Goal: Task Accomplishment & Management: Manage account settings

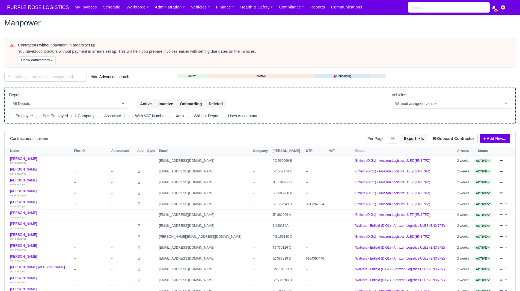
select select "25"
click at [47, 69] on div "Contractors without payment in arears set up You have 10 contractors without pa…" at bounding box center [259, 243] width 519 height 408
click at [43, 75] on input "search" at bounding box center [45, 77] width 82 height 10
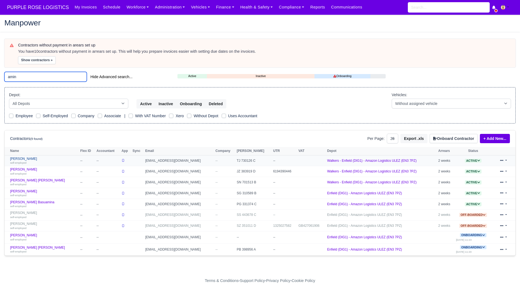
type input "amin"
click at [19, 161] on small "self-employed" at bounding box center [18, 162] width 16 height 3
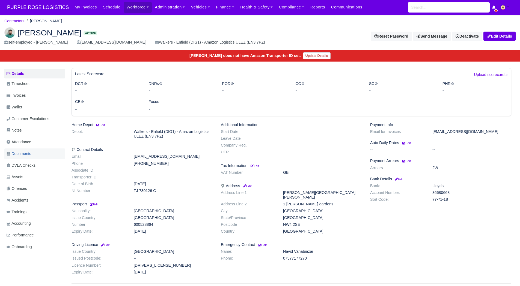
click at [30, 154] on span "Documents" at bounding box center [19, 154] width 25 height 6
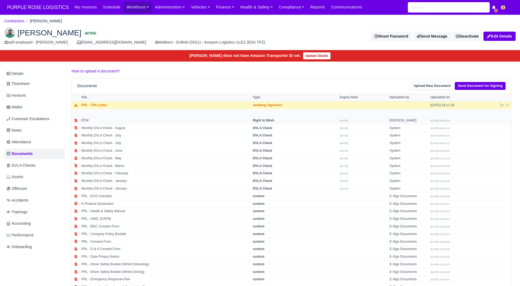
click at [154, 123] on td "RTW" at bounding box center [165, 121] width 171 height 8
select select "right-to-work"
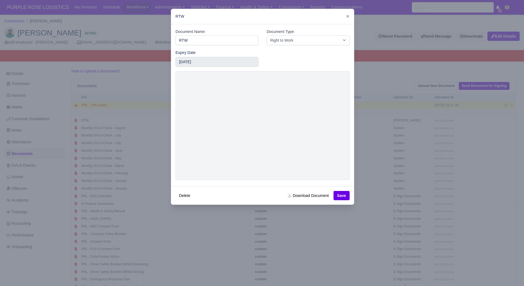
click at [365, 141] on div at bounding box center [262, 143] width 524 height 286
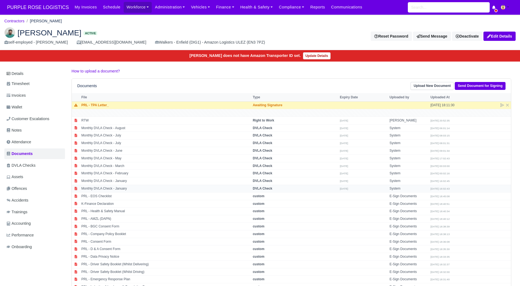
scroll to position [97, 0]
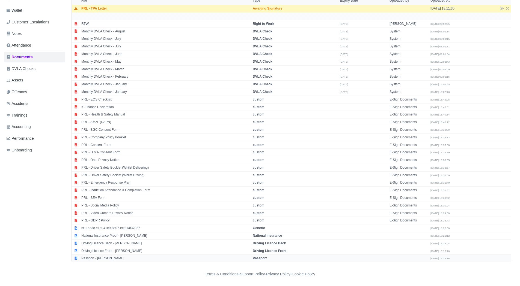
click at [112, 259] on td "Passport - [PERSON_NAME]" at bounding box center [165, 258] width 171 height 7
select select "passport"
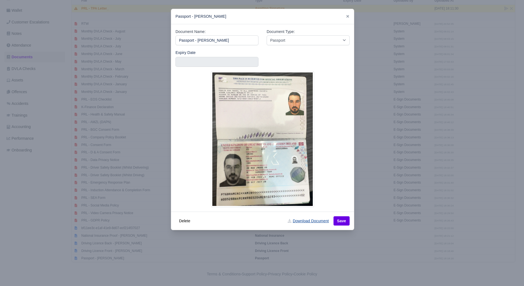
click at [309, 223] on link "Download Document" at bounding box center [308, 221] width 48 height 9
click at [395, 161] on div at bounding box center [262, 143] width 524 height 286
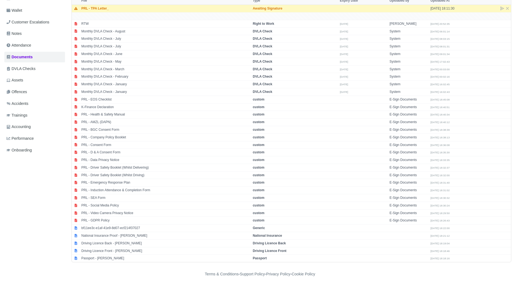
click at [51, 260] on div "Details Timesheet Invoices Wallet Customer Escalations Notes Attendance Documen…" at bounding box center [35, 117] width 63 height 292
click at [113, 258] on td "Passport - Amin Amini" at bounding box center [165, 258] width 171 height 7
select select "passport"
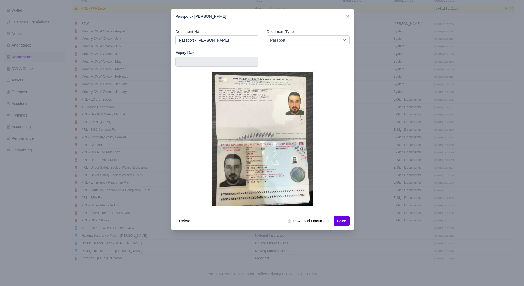
click at [136, 268] on div at bounding box center [262, 143] width 524 height 286
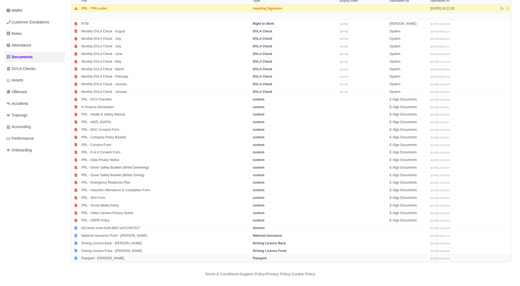
click at [105, 258] on td "Passport - Amin Amini" at bounding box center [165, 258] width 171 height 7
select select "passport"
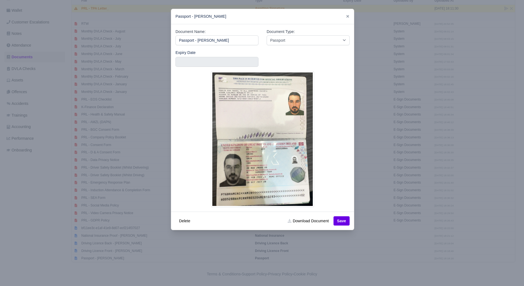
click at [58, 197] on div at bounding box center [262, 143] width 524 height 286
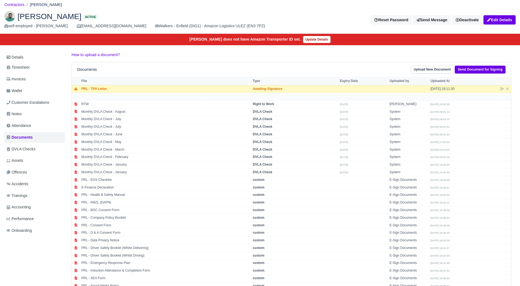
scroll to position [14, 0]
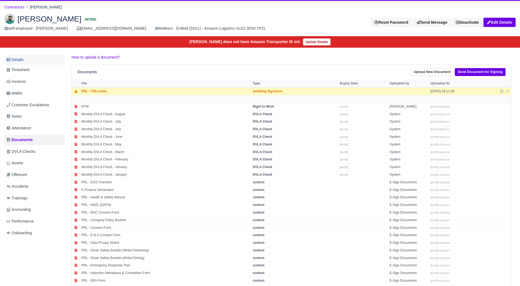
click at [26, 60] on link "Details" at bounding box center [34, 60] width 61 height 10
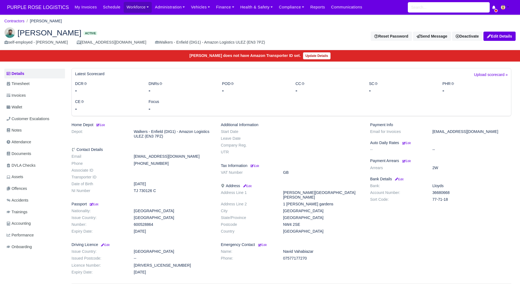
scroll to position [36, 0]
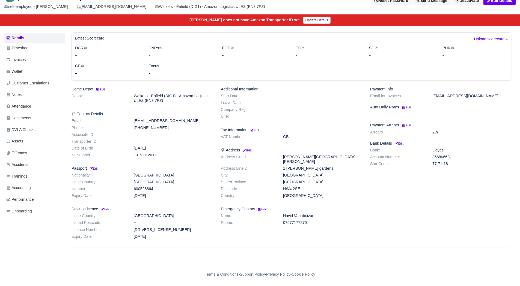
drag, startPoint x: 164, startPoint y: 129, endPoint x: 133, endPoint y: 127, distance: 30.6
click at [133, 127] on dd "+447950782659" at bounding box center [173, 128] width 87 height 5
copy dd "+447950782659"
click at [35, 120] on link "Documents" at bounding box center [34, 118] width 61 height 11
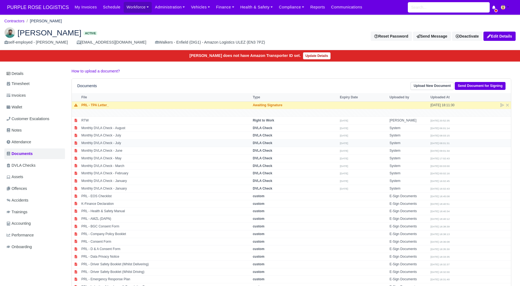
scroll to position [97, 0]
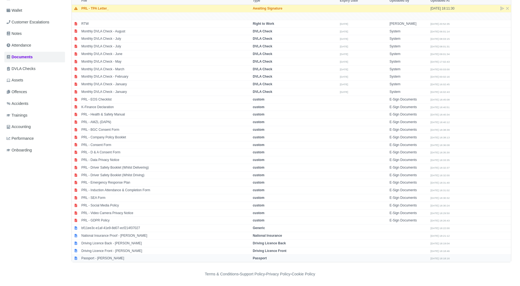
click at [108, 256] on td "Passport - [PERSON_NAME]" at bounding box center [165, 258] width 171 height 7
select select "passport"
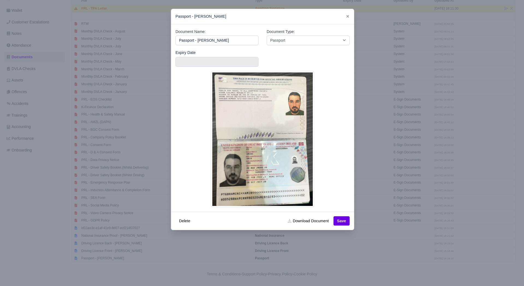
click at [154, 205] on div at bounding box center [262, 143] width 524 height 286
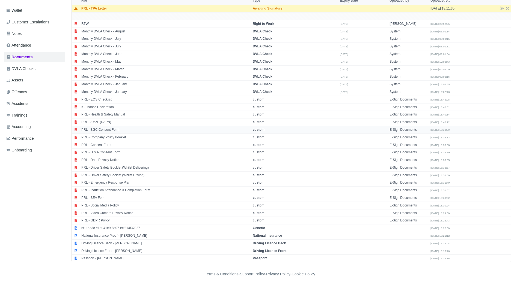
scroll to position [0, 0]
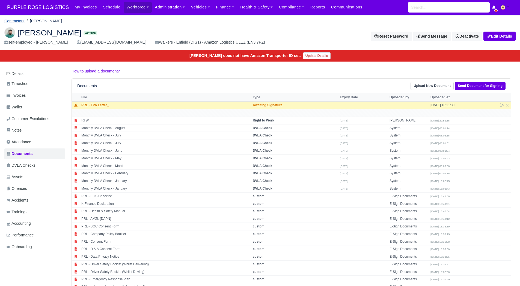
click at [12, 20] on link "Contractors" at bounding box center [14, 21] width 20 height 4
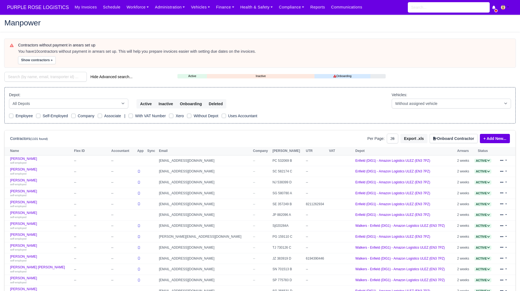
select select "25"
click at [35, 74] on input "search" at bounding box center [45, 77] width 82 height 10
type input "K"
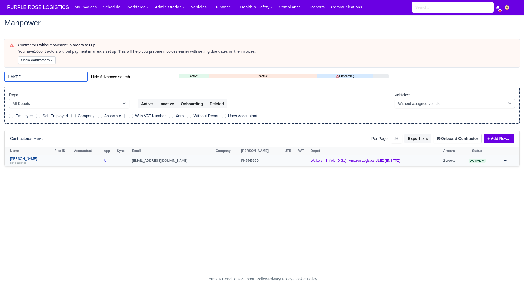
type input "HAKEE"
click at [34, 157] on link "Mohammed Hakeem Hussain self-employed" at bounding box center [31, 161] width 42 height 8
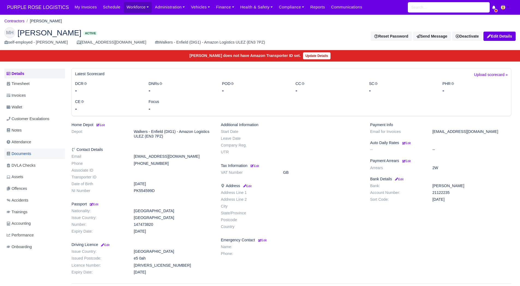
click at [31, 156] on span "Documents" at bounding box center [19, 154] width 25 height 6
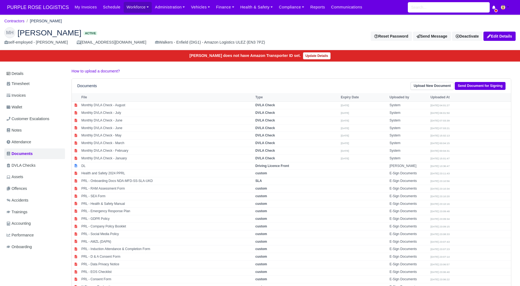
scroll to position [44, 0]
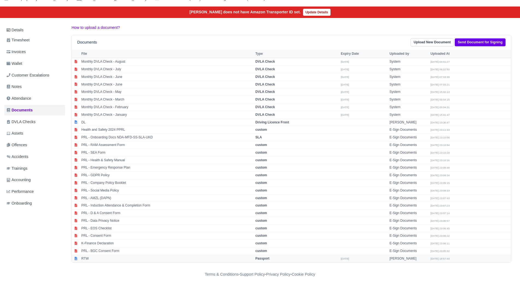
click at [97, 258] on td "RTW" at bounding box center [167, 258] width 174 height 7
select select "passport"
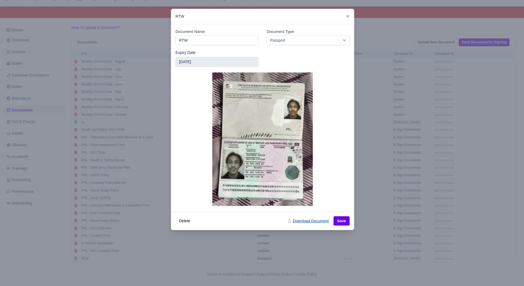
click at [303, 221] on link "Download Document" at bounding box center [308, 221] width 48 height 9
click at [125, 221] on div at bounding box center [262, 143] width 524 height 286
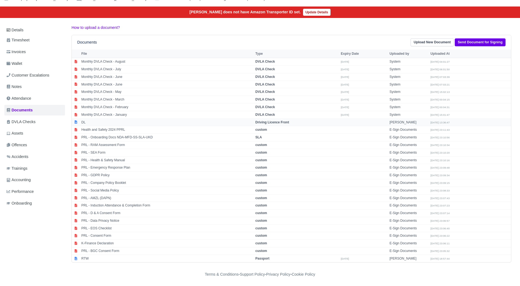
click at [125, 121] on td "DL" at bounding box center [167, 123] width 174 height 8
select select "driving-licence-front"
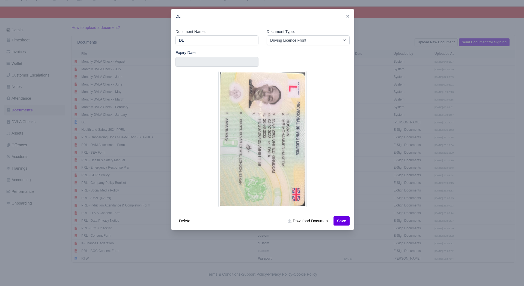
click at [367, 209] on div at bounding box center [262, 143] width 524 height 286
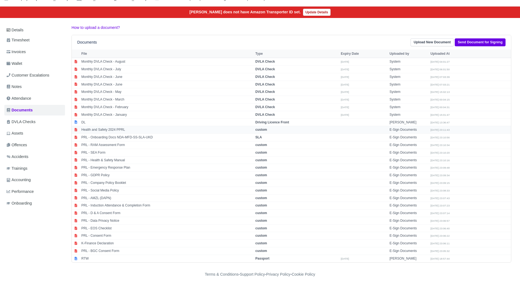
scroll to position [0, 0]
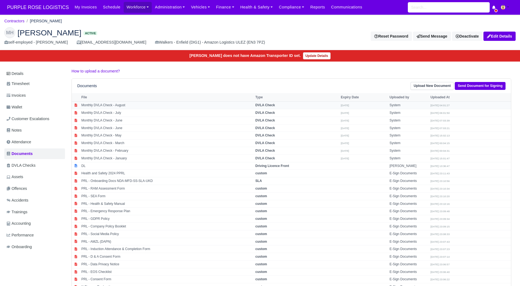
click at [137, 107] on td "Monthly DVLA Check - August" at bounding box center [167, 106] width 174 height 8
select select "dvla-check"
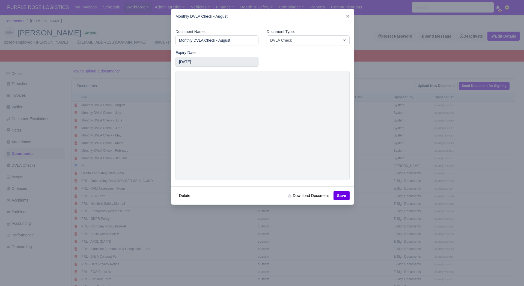
click at [342, 16] on div "Monthly DVLA Check - August" at bounding box center [262, 16] width 183 height 15
click at [347, 16] on icon at bounding box center [348, 16] width 4 height 4
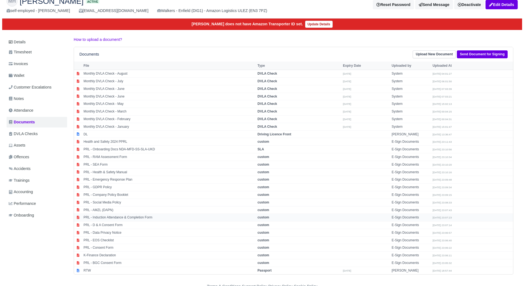
scroll to position [44, 0]
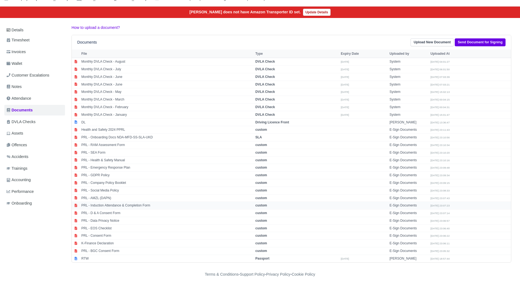
click at [125, 205] on td "PRL - Induction Attendance & Completion Form" at bounding box center [167, 206] width 174 height 8
select select "custom"
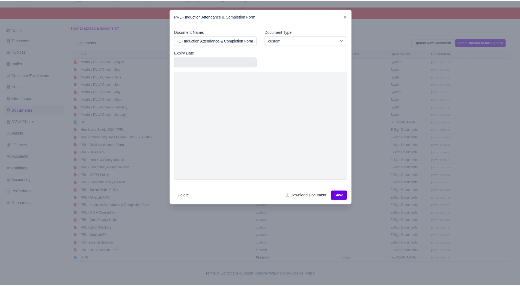
scroll to position [0, 0]
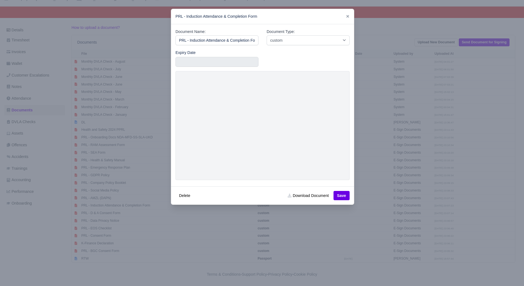
click at [376, 134] on div at bounding box center [262, 143] width 524 height 286
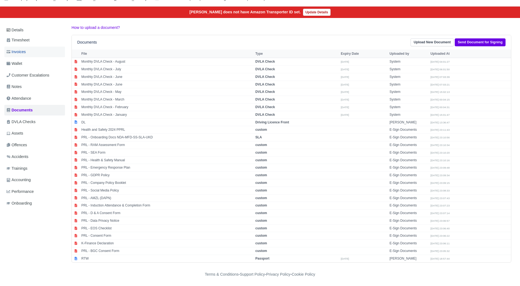
click at [34, 52] on link "Invoices" at bounding box center [34, 52] width 61 height 11
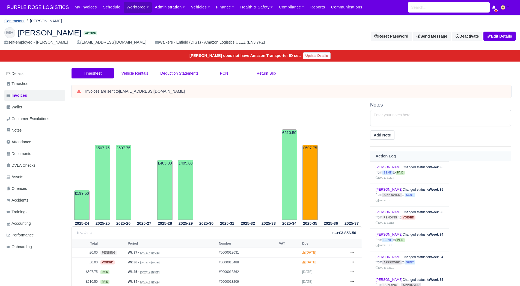
click at [18, 19] on link "Contractors" at bounding box center [14, 21] width 20 height 4
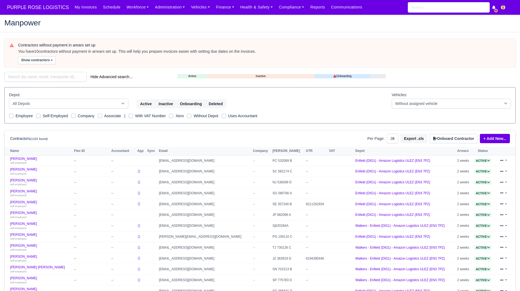
select select "25"
click at [35, 70] on div "Contractors without payment in arears set up You have 10 contractors without pa…" at bounding box center [259, 243] width 519 height 408
click at [34, 74] on input "search" at bounding box center [45, 77] width 82 height 10
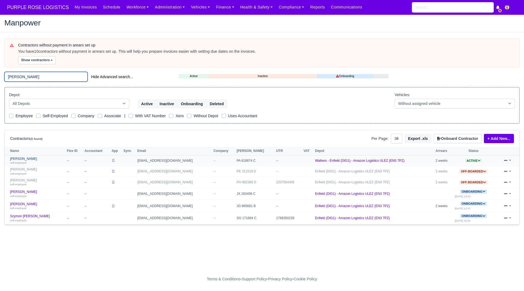
type input "edw"
click at [31, 158] on link "[PERSON_NAME] self-employed" at bounding box center [37, 161] width 54 height 8
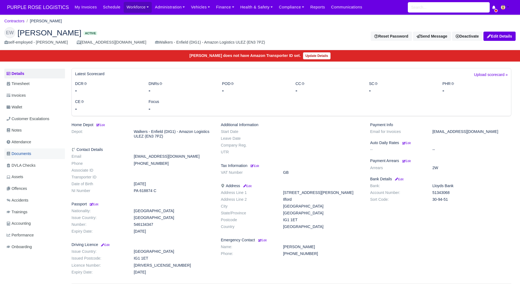
click at [30, 155] on span "Documents" at bounding box center [19, 154] width 25 height 6
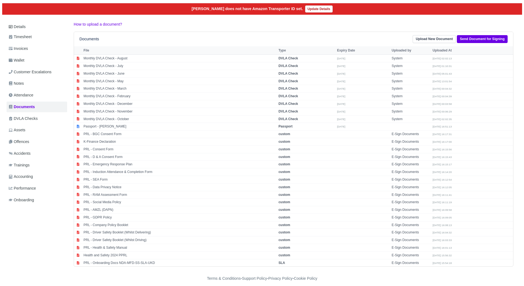
scroll to position [51, 0]
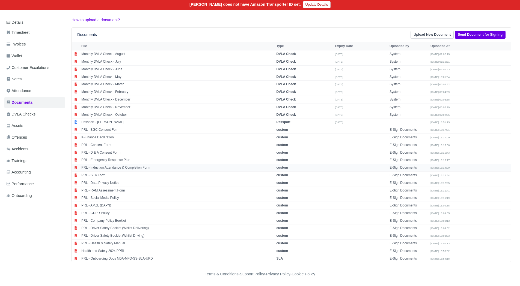
click at [152, 168] on td "PRL - Induction Attendance & Completion Form" at bounding box center [177, 168] width 195 height 8
select select "custom"
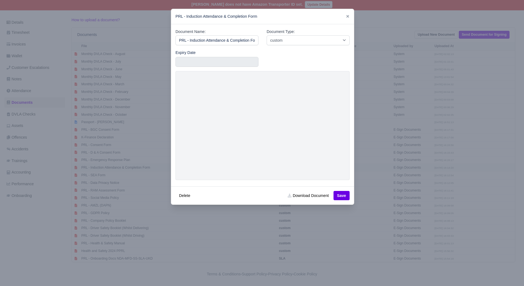
scroll to position [0, 5]
click at [362, 157] on div at bounding box center [262, 143] width 524 height 286
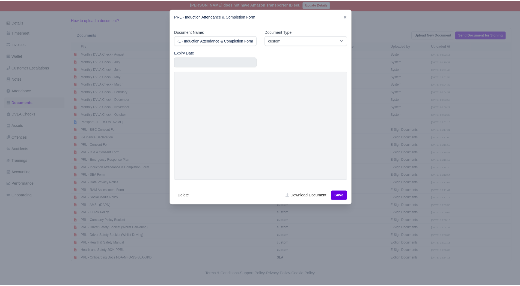
scroll to position [0, 0]
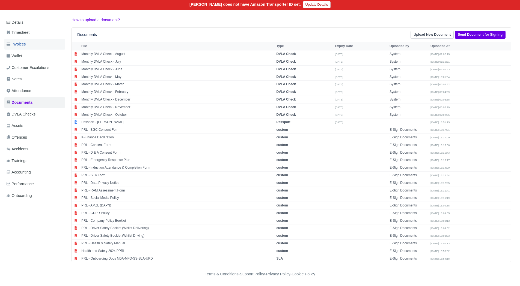
click at [33, 45] on link "Invoices" at bounding box center [34, 44] width 61 height 11
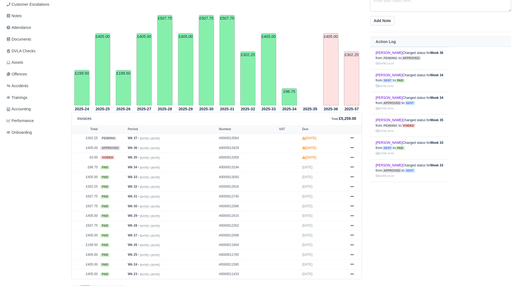
scroll to position [144, 0]
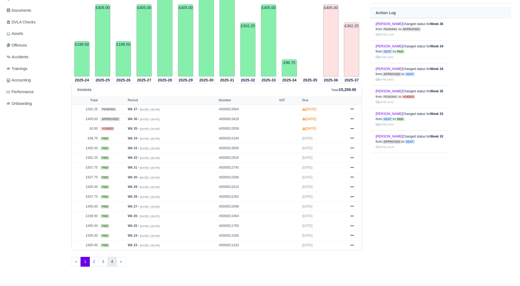
click at [113, 265] on link "4" at bounding box center [112, 262] width 9 height 10
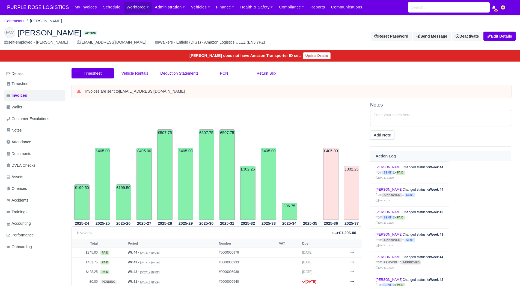
scroll to position [52, 0]
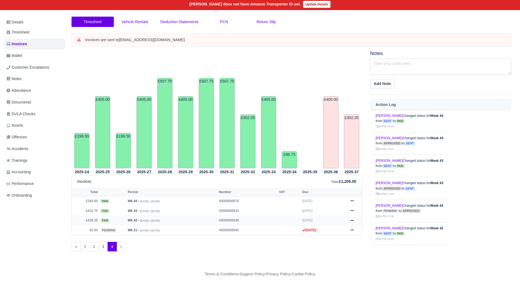
click at [93, 219] on td "£428.25" at bounding box center [85, 221] width 27 height 10
click at [352, 220] on icon at bounding box center [351, 220] width 3 height 3
click at [341, 226] on link "Show Invoice" at bounding box center [331, 230] width 49 height 11
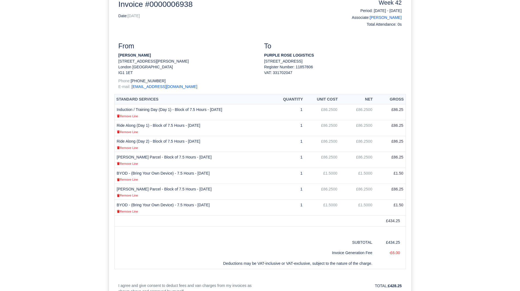
scroll to position [84, 0]
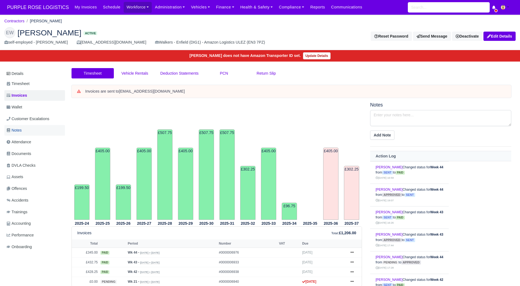
scroll to position [49, 0]
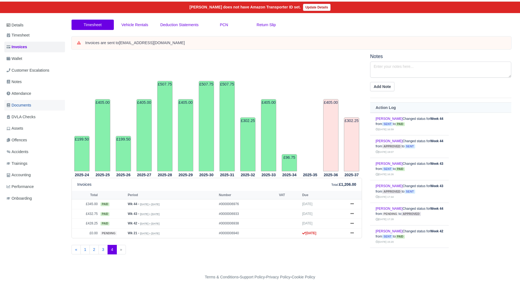
click at [36, 106] on link "Documents" at bounding box center [34, 105] width 61 height 11
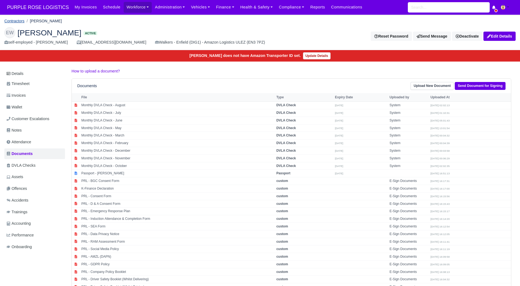
click at [11, 21] on link "Contractors" at bounding box center [14, 21] width 20 height 4
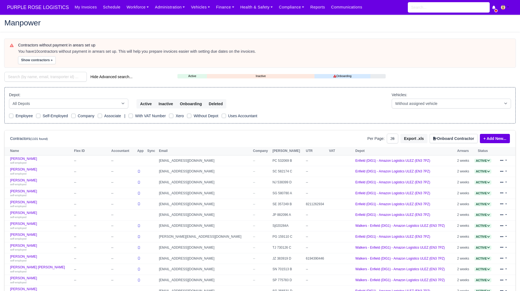
select select "25"
click at [58, 72] on input "search" at bounding box center [45, 77] width 82 height 10
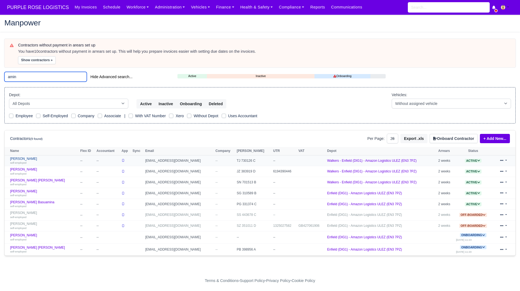
type input "amin"
click at [19, 160] on link "Amin Amini self-employed" at bounding box center [43, 161] width 67 height 8
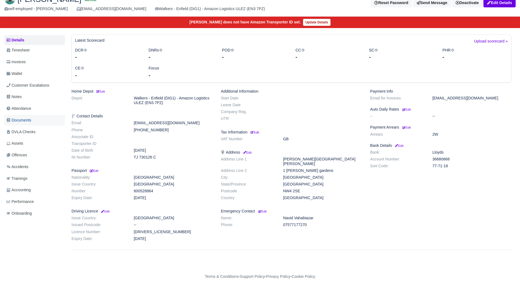
scroll to position [34, 0]
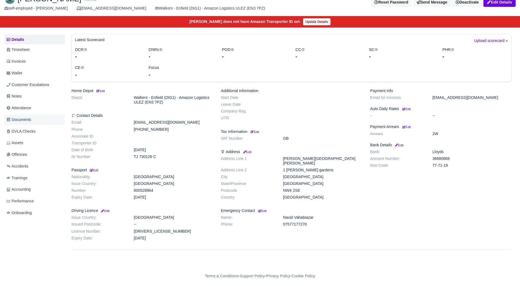
click at [30, 123] on span "Documents" at bounding box center [19, 120] width 25 height 6
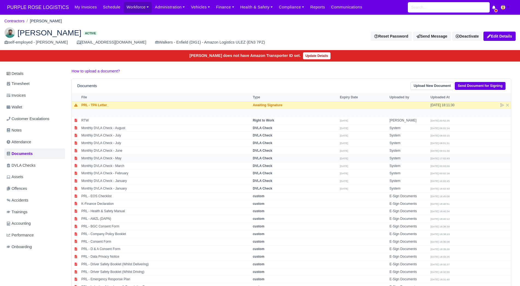
scroll to position [97, 0]
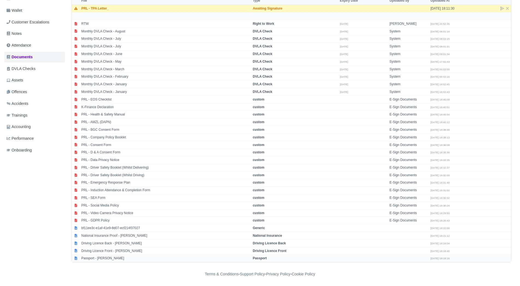
click at [107, 258] on td "Passport - [PERSON_NAME]" at bounding box center [165, 258] width 171 height 7
select select "passport"
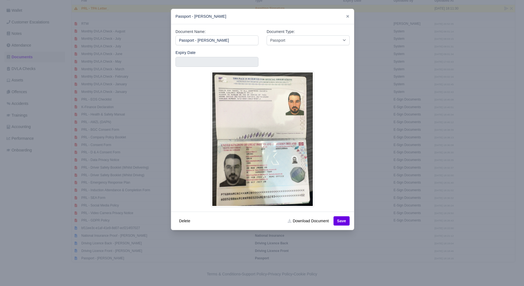
click at [343, 15] on div "Passport - [PERSON_NAME]" at bounding box center [262, 16] width 183 height 15
click at [346, 16] on icon at bounding box center [348, 16] width 4 height 4
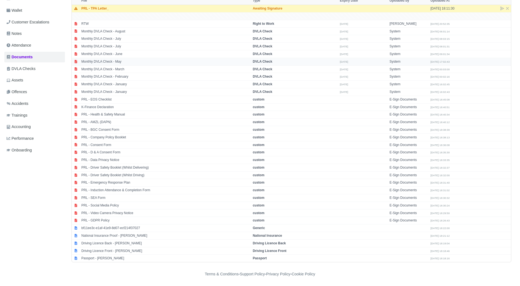
scroll to position [0, 0]
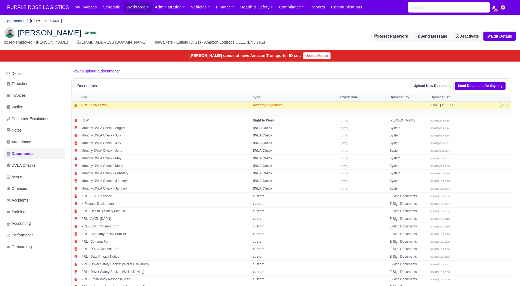
click at [19, 20] on link "Contractors" at bounding box center [14, 21] width 20 height 4
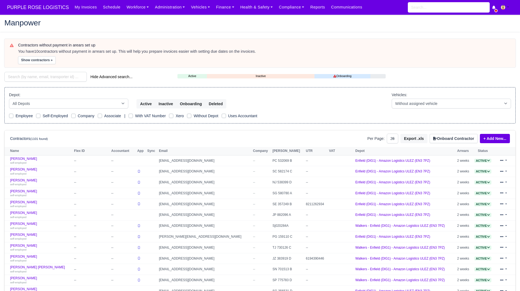
select select "25"
click at [50, 75] on input "search" at bounding box center [45, 77] width 82 height 10
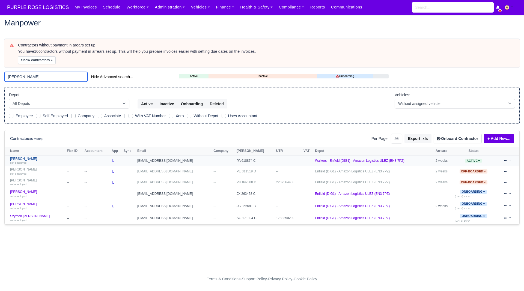
type input "[PERSON_NAME]"
click at [27, 159] on link "[PERSON_NAME] self-employed" at bounding box center [37, 161] width 54 height 8
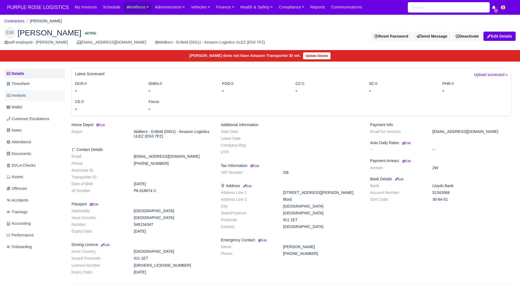
click at [35, 97] on link "Invoices" at bounding box center [34, 95] width 61 height 11
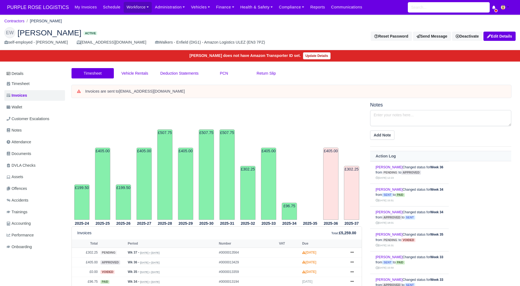
scroll to position [159, 0]
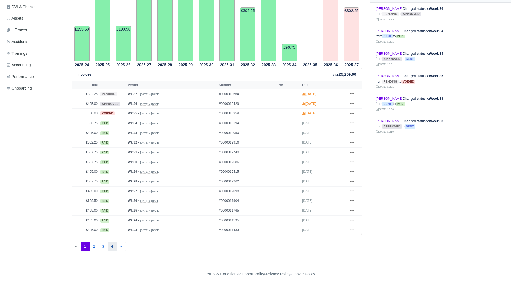
click at [111, 247] on link "4" at bounding box center [112, 247] width 9 height 10
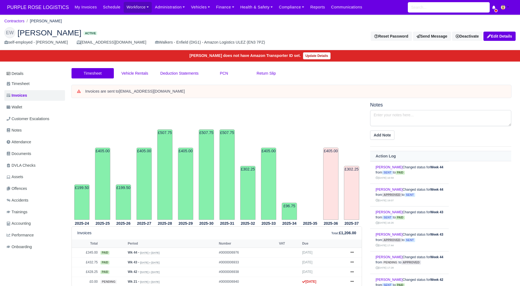
scroll to position [52, 0]
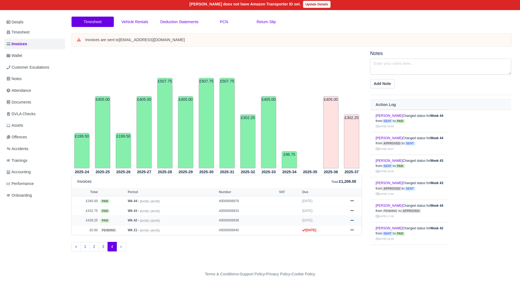
click at [351, 219] on icon at bounding box center [351, 220] width 3 height 3
click at [342, 230] on link "Show Invoice" at bounding box center [331, 230] width 49 height 11
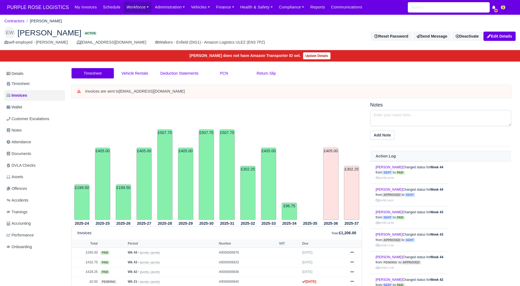
scroll to position [49, 0]
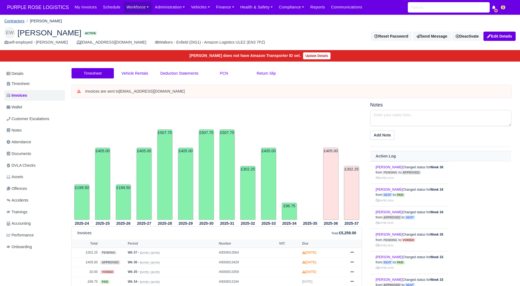
click at [16, 22] on link "Contractors" at bounding box center [14, 21] width 20 height 4
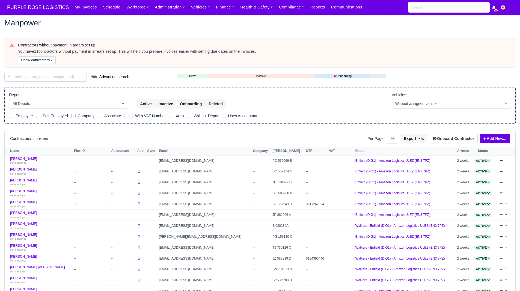
select select "25"
click at [52, 83] on div "Contractors without payment in arears set up You have 11 contractors without pa…" at bounding box center [259, 243] width 519 height 408
click at [56, 80] on input "search" at bounding box center [45, 77] width 82 height 10
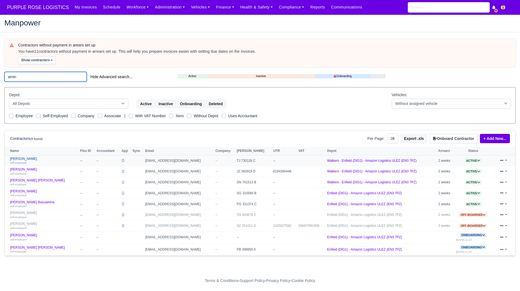
type input "amin"
click at [19, 160] on div "self-employed" at bounding box center [43, 162] width 67 height 4
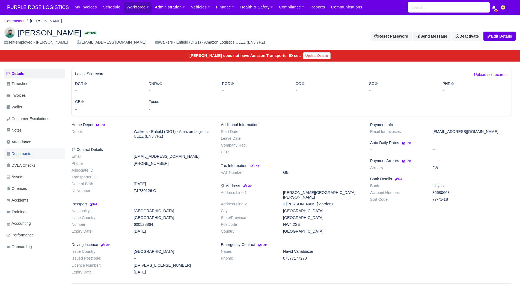
click at [35, 151] on link "Documents" at bounding box center [34, 154] width 61 height 11
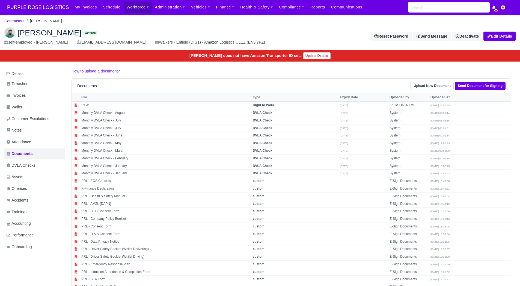
scroll to position [82, 0]
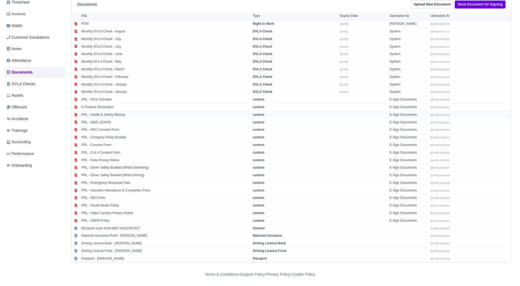
click at [120, 114] on td "PRL - Health & Safety Manual" at bounding box center [165, 115] width 171 height 8
select select "custom"
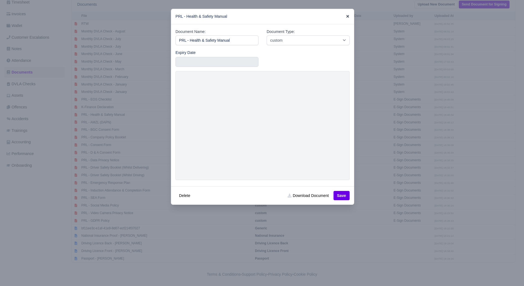
click at [346, 15] on icon at bounding box center [348, 16] width 4 height 4
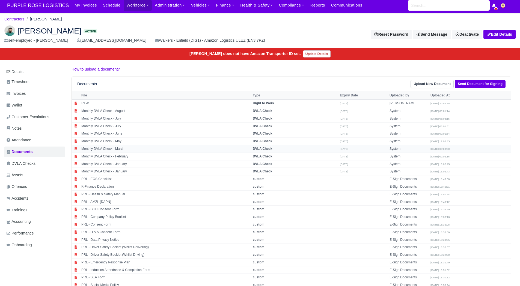
scroll to position [0, 0]
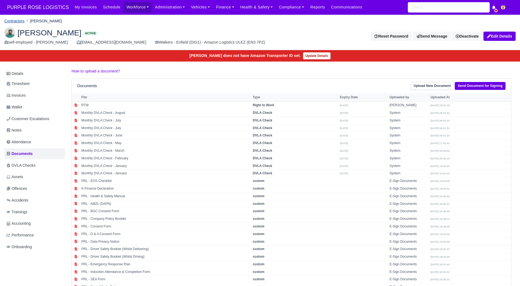
click at [15, 21] on link "Contractors" at bounding box center [14, 21] width 20 height 4
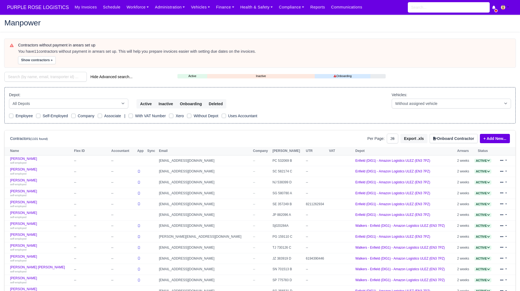
select select "25"
click at [288, 5] on link "Compliance" at bounding box center [291, 7] width 31 height 11
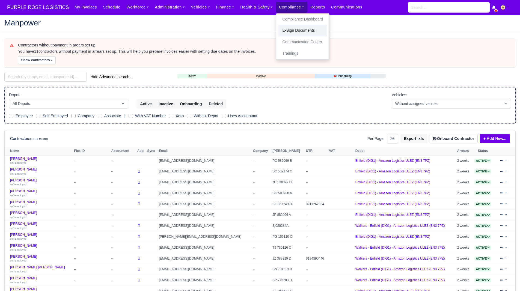
click at [303, 33] on link "E-Sign Documents" at bounding box center [302, 30] width 49 height 11
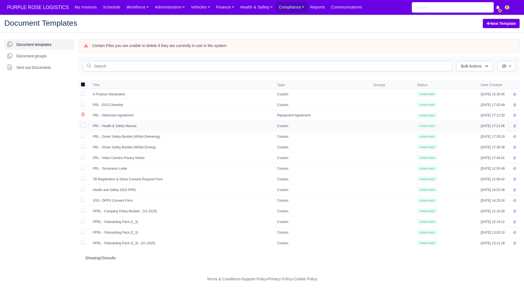
click at [129, 128] on td "PRL - Health & Safety Manual" at bounding box center [181, 125] width 184 height 11
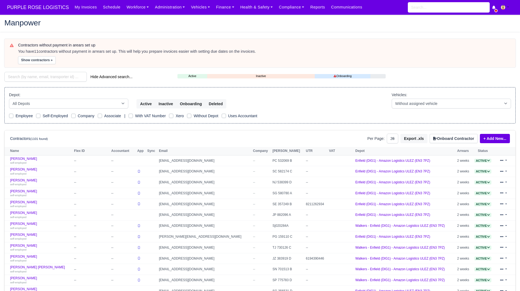
select select "25"
click at [34, 72] on input "search" at bounding box center [45, 77] width 82 height 10
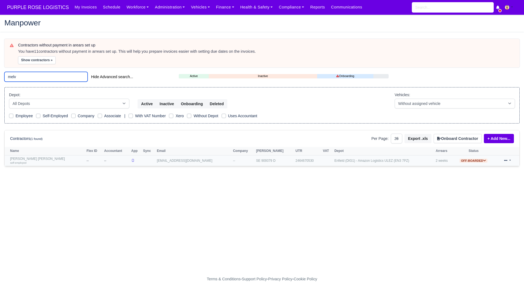
type input "melv"
click at [33, 158] on link "Melvin Otshudi Manya self-employed" at bounding box center [47, 161] width 74 height 8
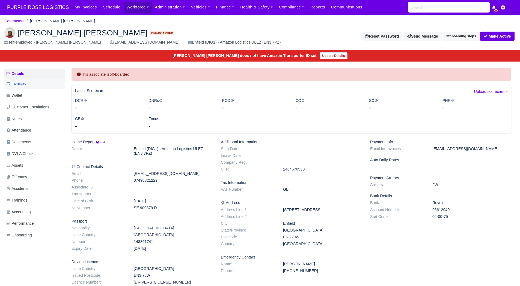
click at [30, 88] on link "Invoices" at bounding box center [34, 84] width 61 height 11
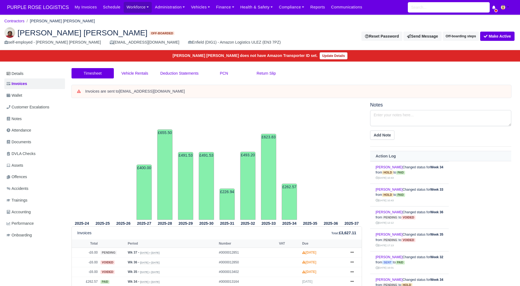
scroll to position [106, 0]
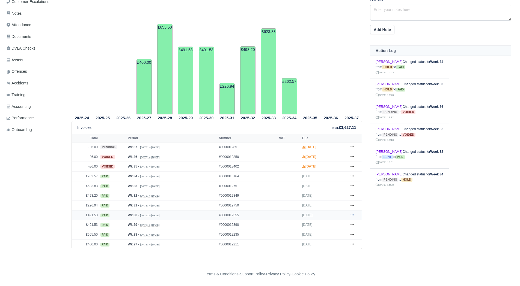
click at [352, 215] on icon at bounding box center [351, 215] width 3 height 3
click at [342, 223] on link "Show Invoice" at bounding box center [331, 225] width 49 height 11
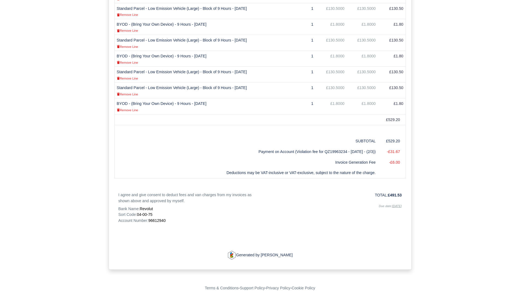
scroll to position [217, 0]
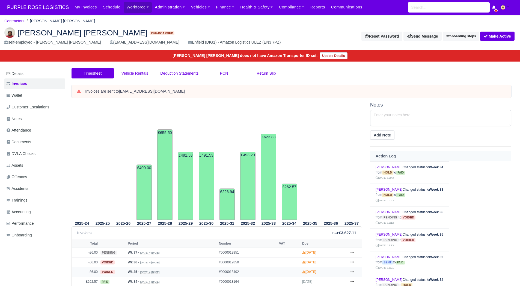
scroll to position [106, 0]
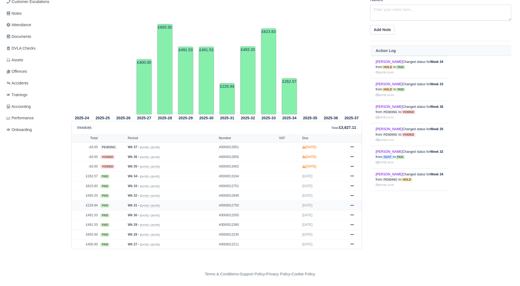
click at [351, 206] on icon at bounding box center [351, 205] width 3 height 1
click at [339, 216] on link "Show Invoice" at bounding box center [331, 215] width 49 height 11
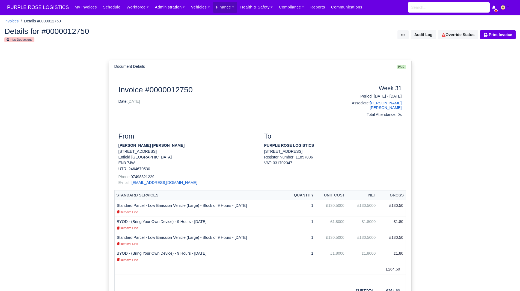
scroll to position [153, 0]
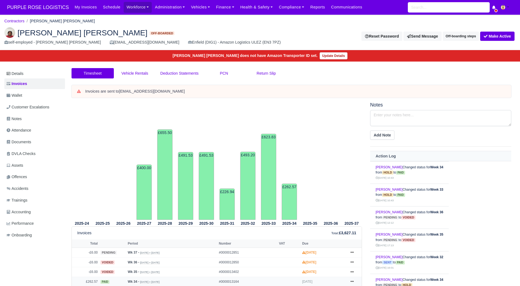
scroll to position [106, 0]
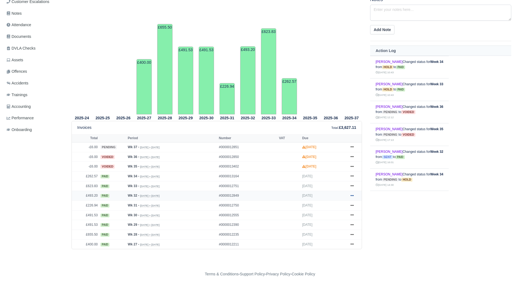
click at [354, 198] on link at bounding box center [352, 196] width 8 height 7
click at [345, 207] on link "Show Invoice" at bounding box center [331, 205] width 49 height 11
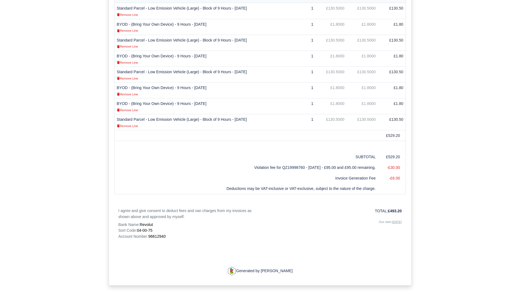
scroll to position [198, 0]
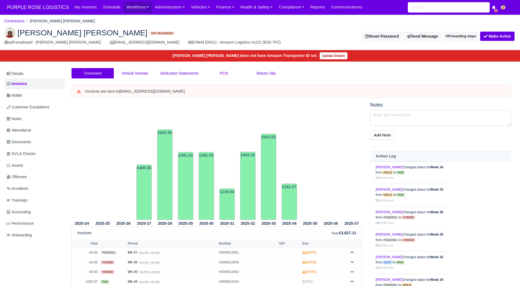
scroll to position [106, 0]
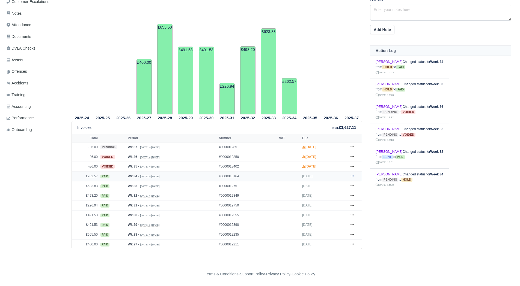
click at [353, 176] on icon at bounding box center [351, 176] width 3 height 3
click at [343, 184] on link "Show Invoice" at bounding box center [331, 186] width 49 height 11
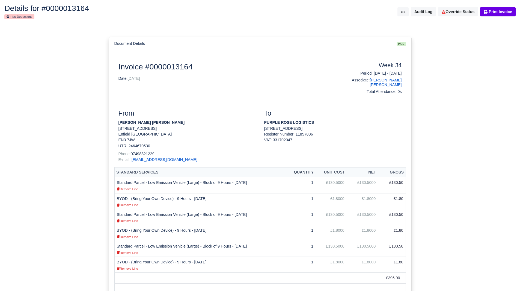
scroll to position [23, 0]
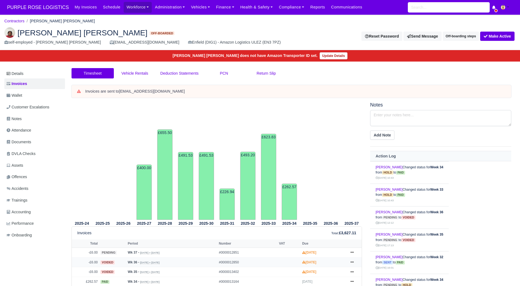
scroll to position [106, 0]
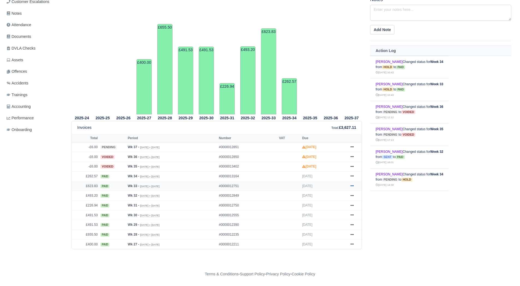
click at [351, 185] on icon at bounding box center [351, 185] width 3 height 3
click at [332, 193] on link "Show Invoice" at bounding box center [331, 196] width 49 height 11
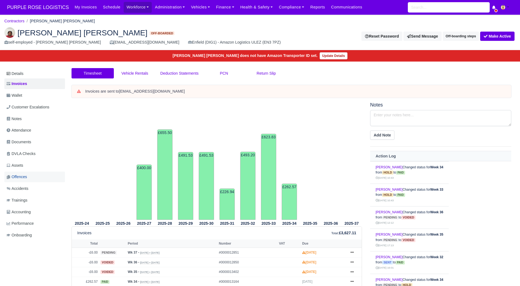
click at [32, 173] on link "Offences" at bounding box center [34, 177] width 61 height 11
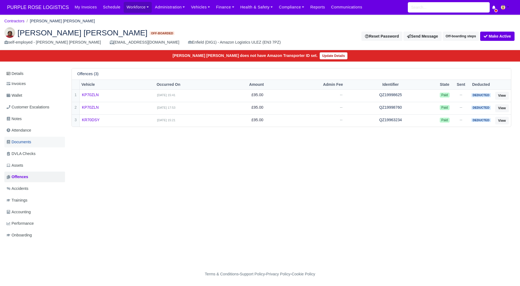
click at [31, 143] on span "Documents" at bounding box center [19, 142] width 25 height 6
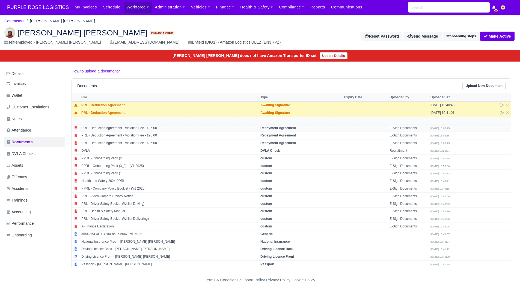
click at [160, 127] on td "PRL - Deduction Agreement - Violation Fee - £95.00" at bounding box center [169, 128] width 179 height 8
select select "repayment-agreement"
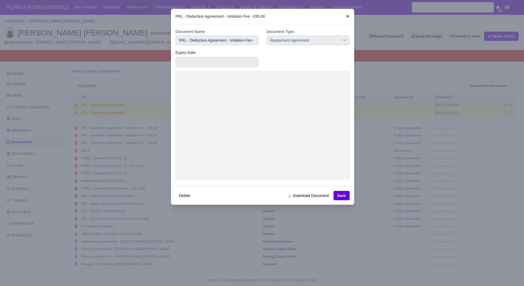
click at [346, 17] on icon at bounding box center [348, 16] width 4 height 4
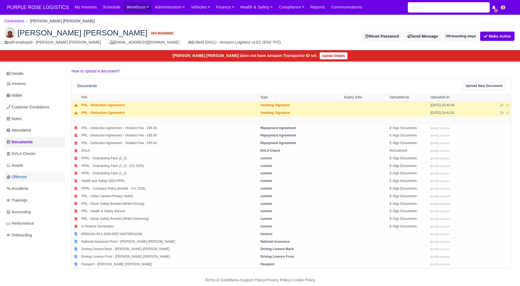
click at [37, 180] on link "Offences" at bounding box center [34, 177] width 61 height 11
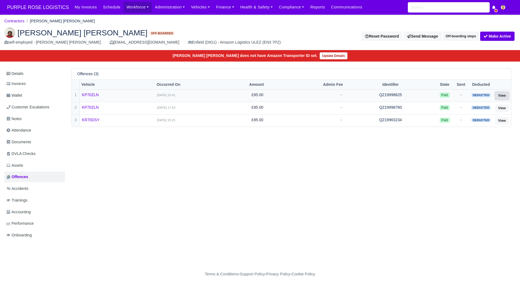
click at [503, 93] on link "View" at bounding box center [502, 96] width 14 height 8
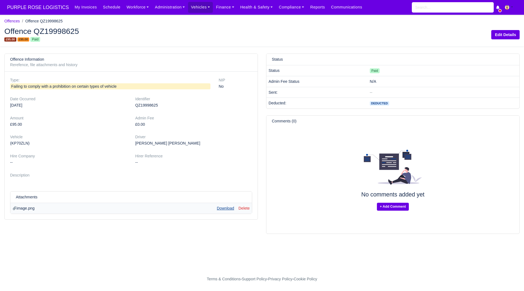
click at [225, 209] on link "Download" at bounding box center [225, 208] width 17 height 4
click at [135, 8] on link "Workforce" at bounding box center [138, 7] width 28 height 11
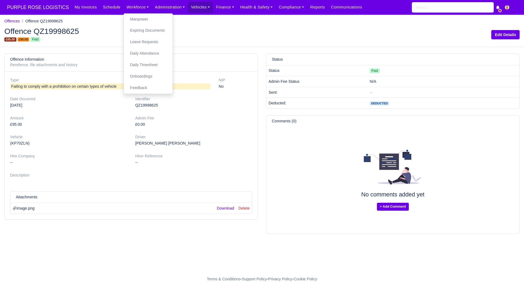
click at [238, 133] on div "Type: Failing to comply with a prohibition on certain types of vehicle NIP No D…" at bounding box center [131, 145] width 253 height 148
click at [150, 107] on div "QZ19998625" at bounding box center [193, 105] width 117 height 6
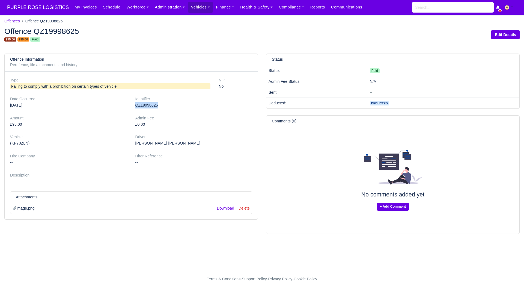
click at [150, 107] on div "QZ19998625" at bounding box center [193, 105] width 117 height 6
copy div "QZ19998625"
click at [220, 211] on td "Download" at bounding box center [226, 208] width 22 height 11
click at [224, 208] on link "Download" at bounding box center [225, 208] width 17 height 4
click at [223, 206] on link "Download" at bounding box center [225, 208] width 17 height 4
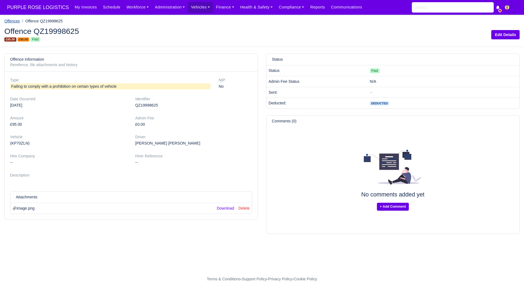
click at [14, 21] on link "Offences" at bounding box center [12, 21] width 16 height 4
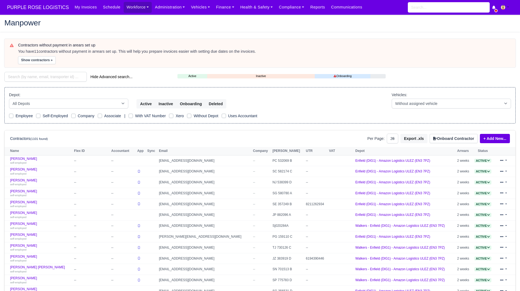
select select "25"
click at [56, 75] on input "search" at bounding box center [45, 77] width 82 height 10
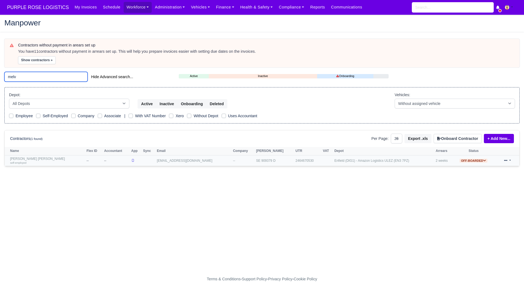
type input "melv"
click at [25, 162] on small "self-employed" at bounding box center [18, 162] width 16 height 3
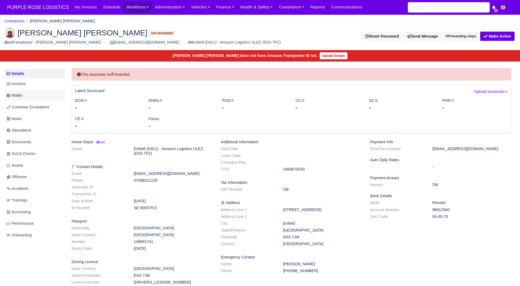
click at [32, 96] on link "Wallet" at bounding box center [34, 95] width 61 height 11
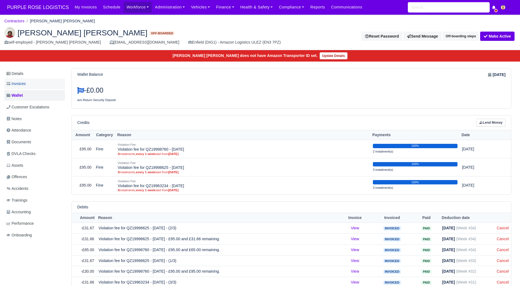
click at [34, 86] on link "Invoices" at bounding box center [34, 84] width 61 height 11
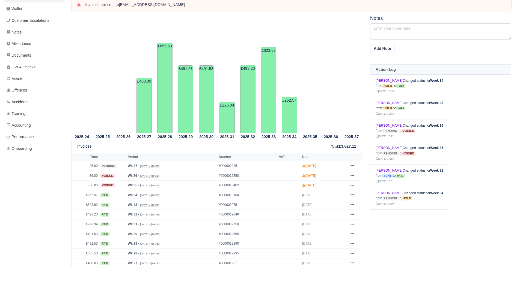
scroll to position [100, 0]
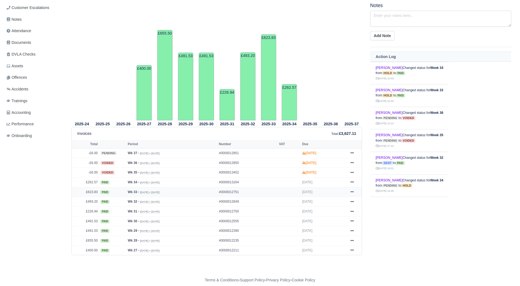
click at [351, 194] on icon at bounding box center [351, 191] width 3 height 3
click at [350, 204] on link "Show Invoice" at bounding box center [331, 202] width 49 height 11
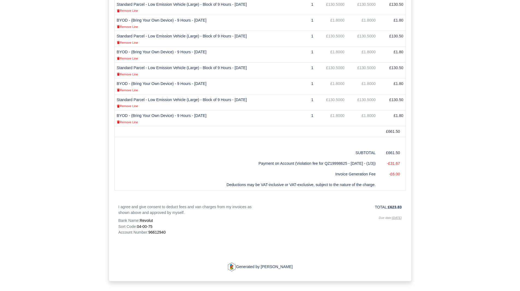
scroll to position [233, 0]
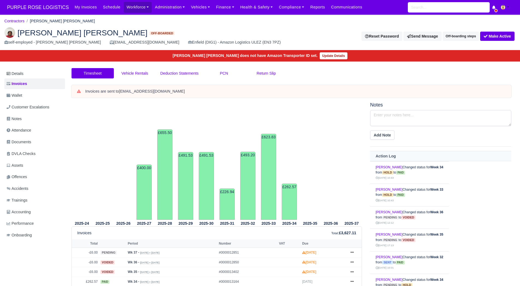
scroll to position [100, 0]
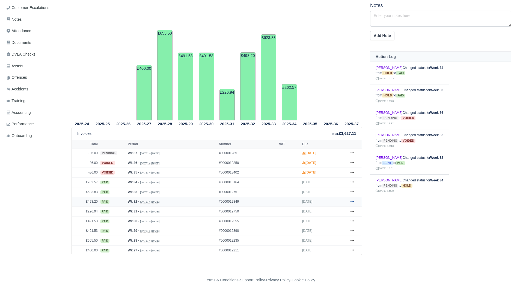
click at [349, 203] on link at bounding box center [352, 202] width 8 height 7
click at [338, 212] on link "Show Invoice" at bounding box center [331, 211] width 49 height 11
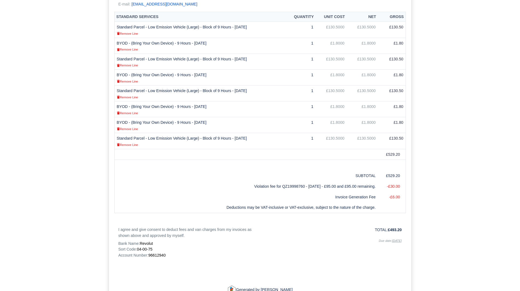
scroll to position [217, 0]
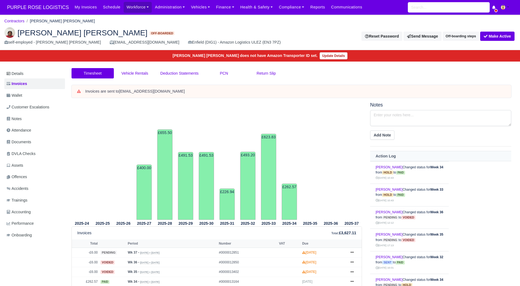
scroll to position [100, 0]
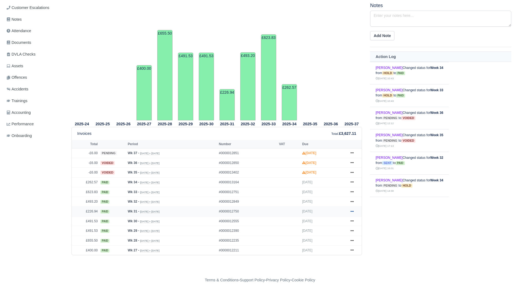
click at [351, 212] on icon at bounding box center [351, 211] width 3 height 1
click at [336, 217] on link "Show Invoice" at bounding box center [331, 221] width 49 height 11
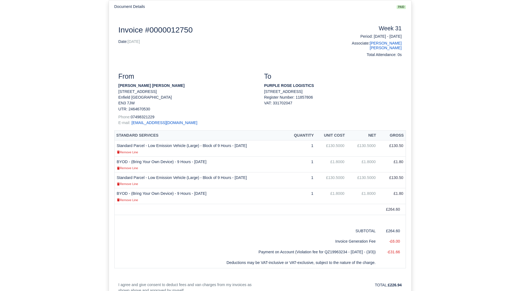
scroll to position [62, 0]
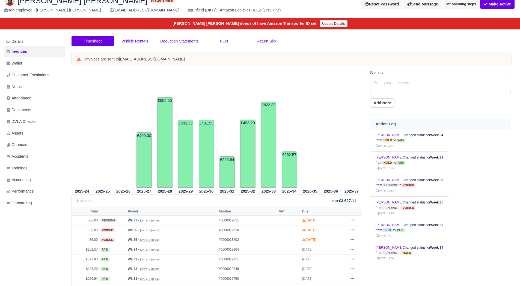
scroll to position [28, 0]
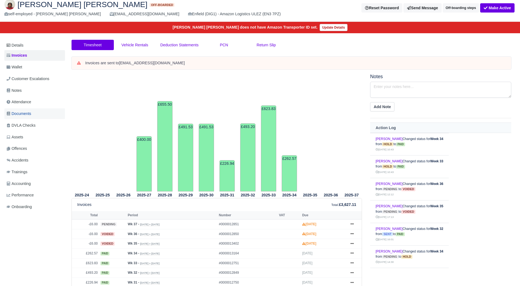
click at [34, 115] on link "Documents" at bounding box center [34, 114] width 61 height 11
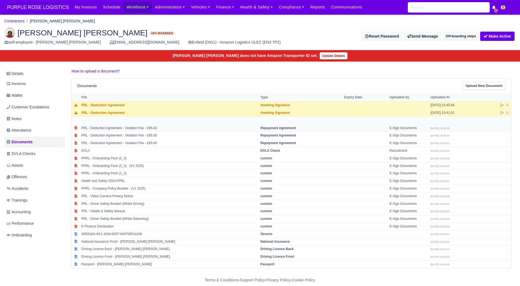
click at [224, 130] on td "PRL - Deduction Agreement - Violation Fee - £95.00" at bounding box center [169, 128] width 179 height 8
select select "repayment-agreement"
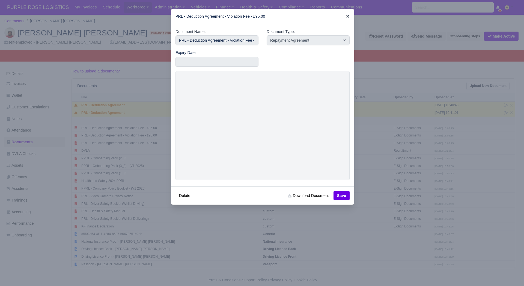
click at [346, 17] on icon at bounding box center [347, 16] width 3 height 3
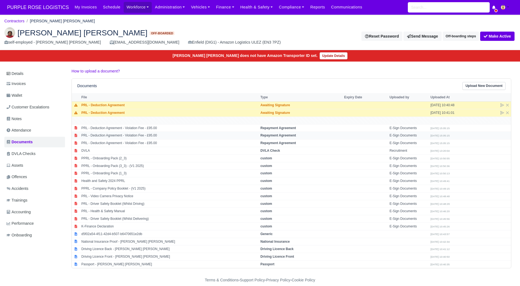
click at [146, 138] on td "PRL - Deduction Agreement - Violation Fee - £95.00" at bounding box center [169, 136] width 179 height 8
select select "repayment-agreement"
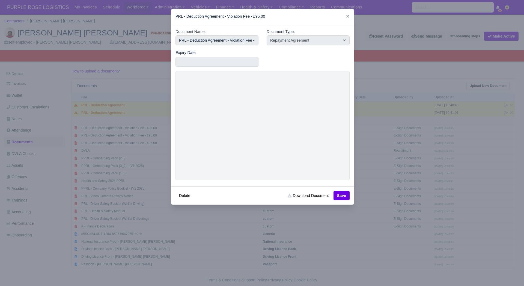
click at [380, 136] on div at bounding box center [262, 143] width 524 height 286
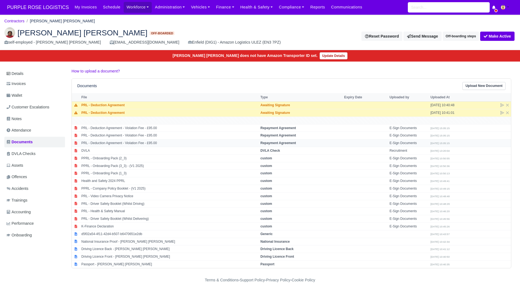
click at [139, 143] on td "PRL - Deduction Agreement - Violation Fee - £95.00" at bounding box center [169, 144] width 179 height 8
select select "repayment-agreement"
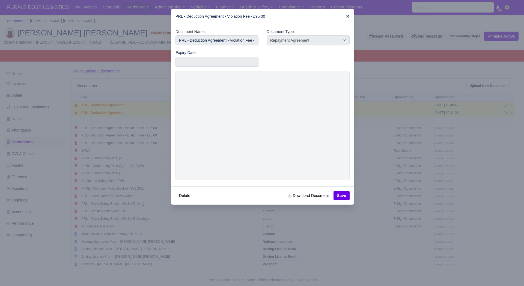
click at [346, 16] on icon at bounding box center [348, 16] width 4 height 4
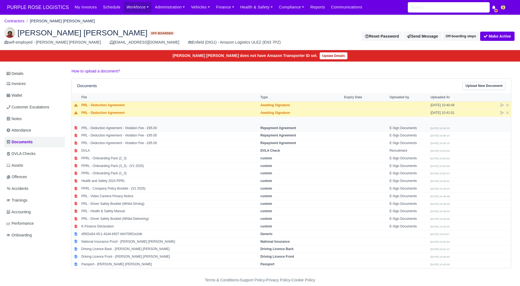
click at [137, 127] on td "PRL - Deduction Agreement - Violation Fee - £95.00" at bounding box center [169, 128] width 179 height 8
select select "repayment-agreement"
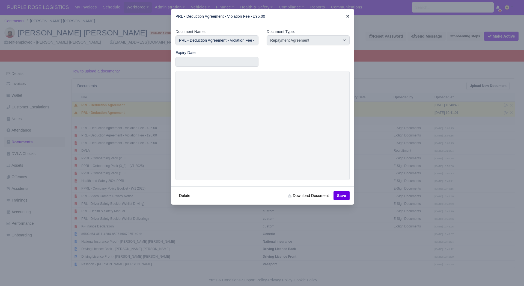
click at [347, 17] on icon at bounding box center [347, 16] width 3 height 3
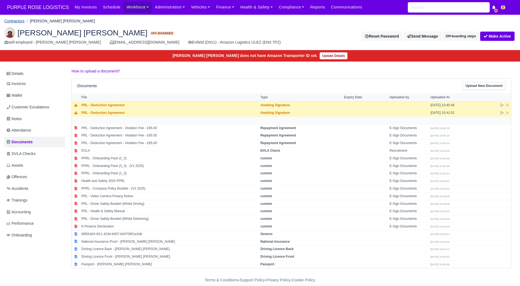
click at [19, 20] on link "Contractors" at bounding box center [14, 21] width 20 height 4
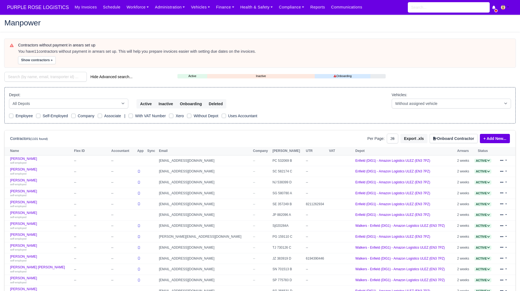
select select "25"
click at [27, 70] on div "Contractors without payment in arears set up You have 11 contractors without pa…" at bounding box center [259, 243] width 519 height 408
click at [25, 76] on input "search" at bounding box center [45, 77] width 82 height 10
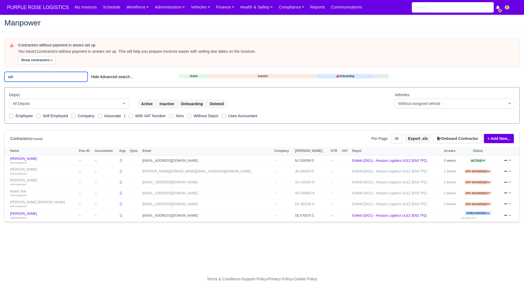
type input "adr"
click at [28, 160] on link "[PERSON_NAME] self-employed" at bounding box center [43, 161] width 66 height 8
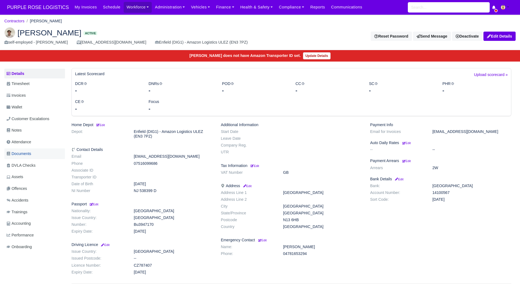
click at [27, 154] on span "Documents" at bounding box center [19, 154] width 25 height 6
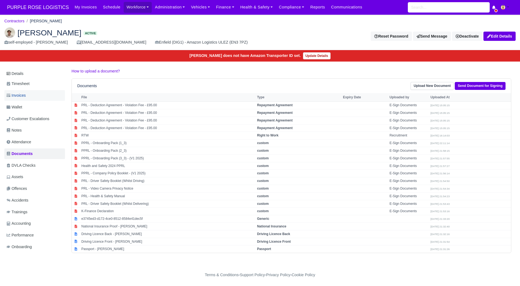
click at [32, 100] on link "Invoices" at bounding box center [34, 95] width 61 height 11
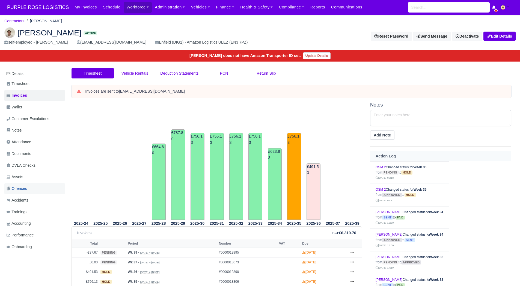
click at [33, 189] on link "Offences" at bounding box center [34, 189] width 61 height 11
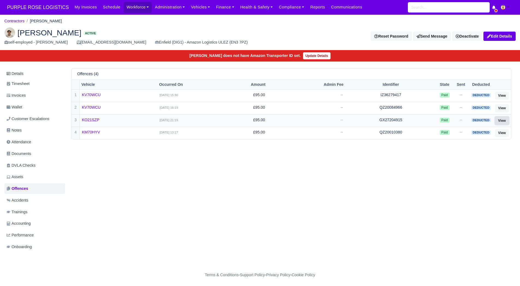
click at [499, 120] on link "View" at bounding box center [502, 121] width 14 height 8
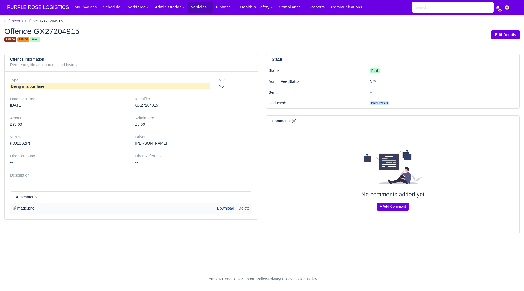
click at [226, 210] on link "Download" at bounding box center [225, 208] width 17 height 4
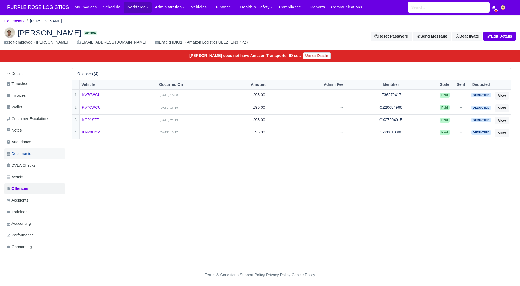
click at [35, 151] on link "Documents" at bounding box center [34, 154] width 61 height 11
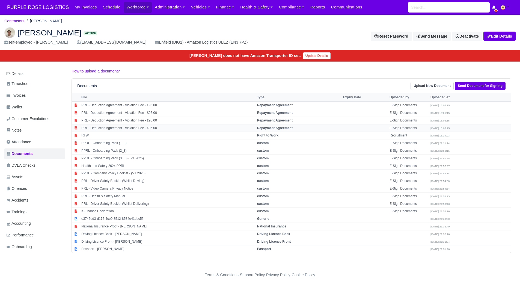
click at [225, 130] on td "PRL - Deduction Agreement - Violation Fee - £95.00" at bounding box center [168, 128] width 176 height 8
select select "repayment-agreement"
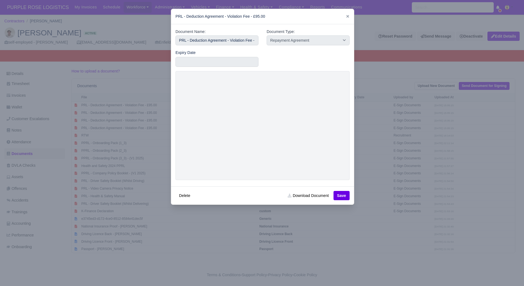
click at [362, 150] on div at bounding box center [262, 143] width 524 height 286
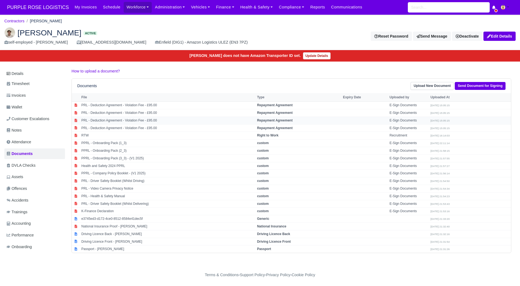
click at [162, 121] on td "PRL - Deduction Agreement - Violation Fee - £95.00" at bounding box center [168, 121] width 176 height 8
select select "repayment-agreement"
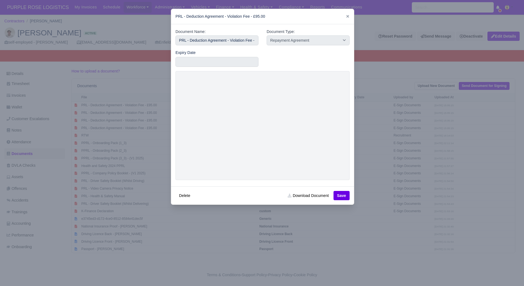
click at [355, 145] on div at bounding box center [262, 143] width 524 height 286
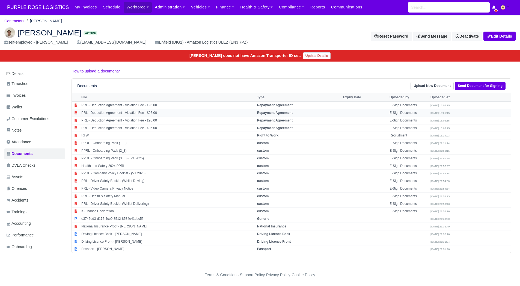
click at [162, 114] on td "PRL - Deduction Agreement - Violation Fee - £95.00" at bounding box center [168, 113] width 176 height 8
select select "repayment-agreement"
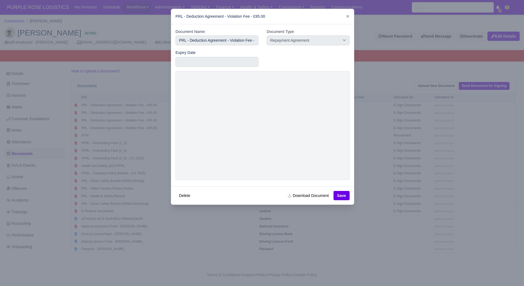
click at [380, 140] on div at bounding box center [262, 143] width 524 height 286
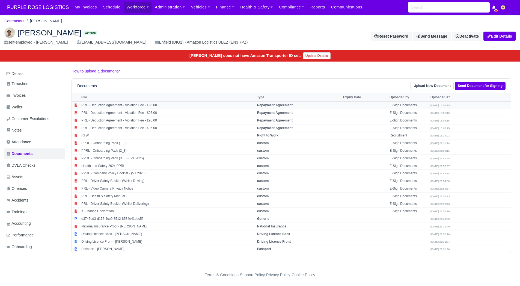
click at [173, 106] on td "PRL - Deduction Agreement - Violation Fee - £95.00" at bounding box center [168, 106] width 176 height 8
select select "repayment-agreement"
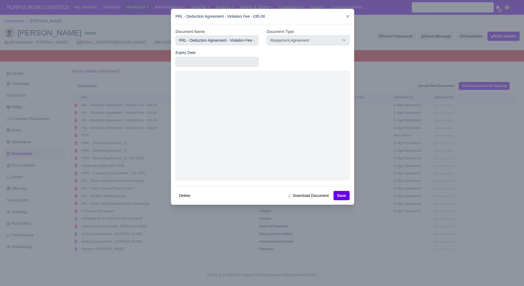
click at [384, 153] on div at bounding box center [262, 143] width 524 height 286
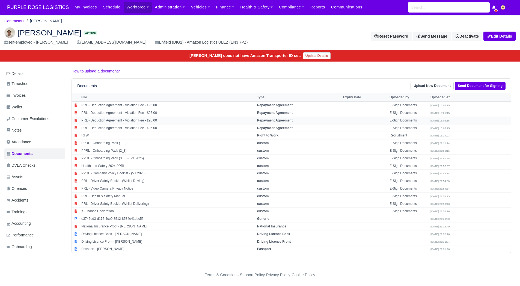
click at [162, 121] on td "PRL - Deduction Agreement - Violation Fee - £95.00" at bounding box center [168, 121] width 176 height 8
select select "repayment-agreement"
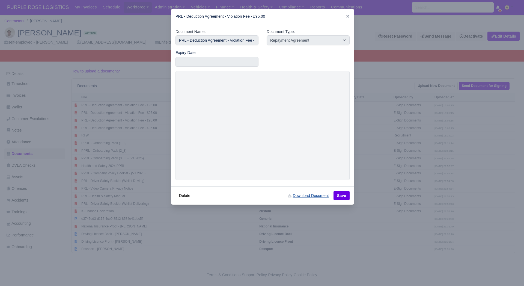
click at [315, 195] on link "Download Document" at bounding box center [308, 195] width 48 height 9
click at [379, 92] on div at bounding box center [262, 143] width 524 height 286
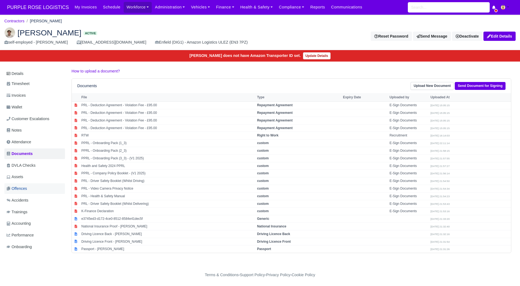
click at [32, 189] on link "Offences" at bounding box center [34, 189] width 61 height 11
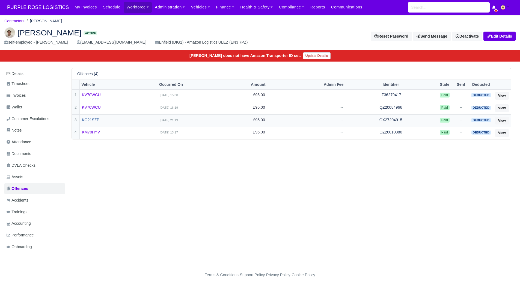
click at [87, 119] on link "KO21SZP" at bounding box center [118, 120] width 73 height 6
click at [99, 131] on link "KM70HYV" at bounding box center [118, 132] width 73 height 6
click at [91, 108] on link "KV70WCU" at bounding box center [118, 108] width 73 height 6
click at [94, 119] on link "KO21SZP" at bounding box center [118, 120] width 73 height 6
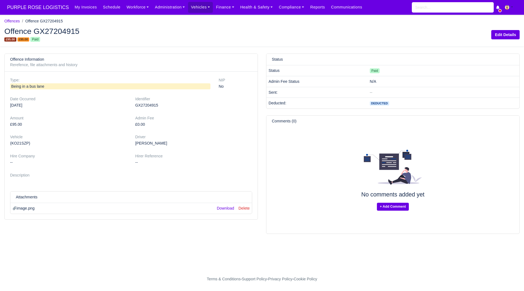
click at [156, 107] on div "GX27204915" at bounding box center [193, 105] width 117 height 6
click at [147, 106] on div "GX27204915" at bounding box center [193, 105] width 117 height 6
copy div "GX27204915"
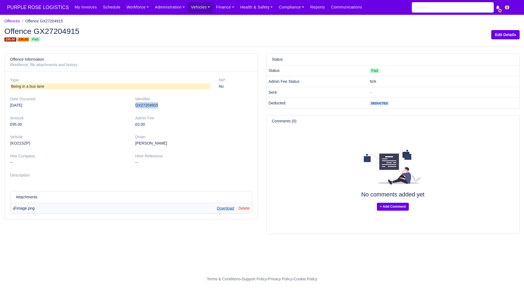
click at [223, 209] on link "Download" at bounding box center [225, 208] width 17 height 4
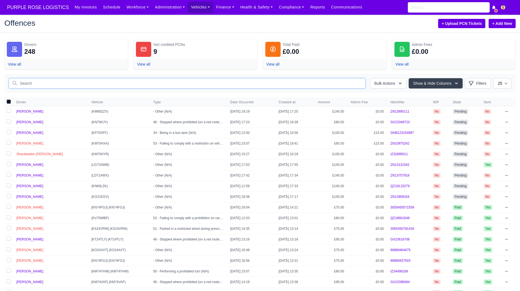
click at [77, 84] on input "text" at bounding box center [187, 83] width 357 height 10
click at [129, 8] on link "Workforce" at bounding box center [138, 7] width 28 height 11
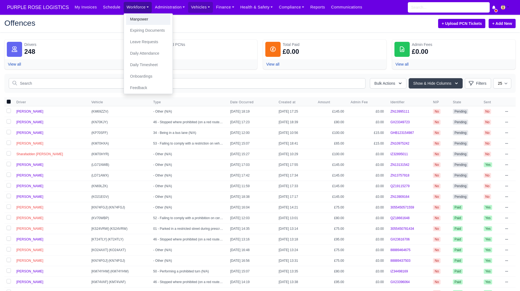
click at [135, 17] on link "Manpower" at bounding box center [148, 19] width 44 height 11
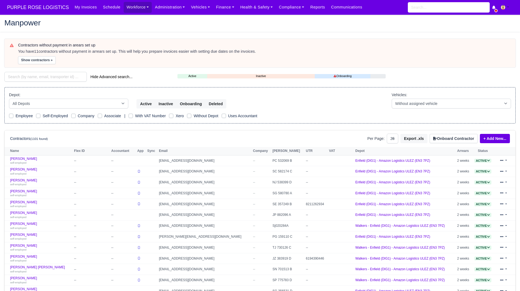
select select "25"
click at [47, 75] on input "search" at bounding box center [45, 77] width 82 height 10
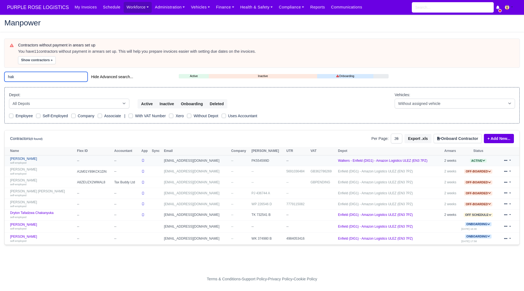
type input "hak"
click at [48, 162] on div "self-employed" at bounding box center [42, 162] width 64 height 4
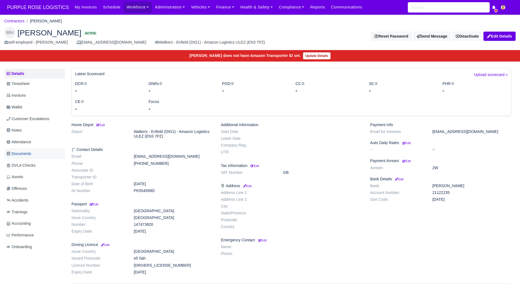
click at [31, 151] on span "Documents" at bounding box center [19, 154] width 25 height 6
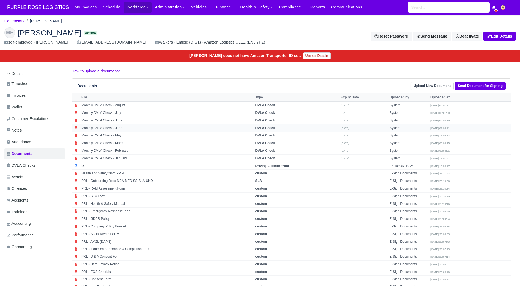
scroll to position [44, 0]
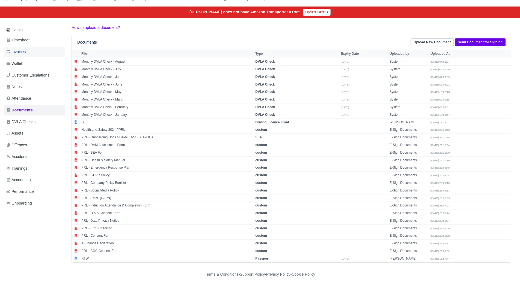
click at [34, 47] on link "Invoices" at bounding box center [34, 52] width 61 height 11
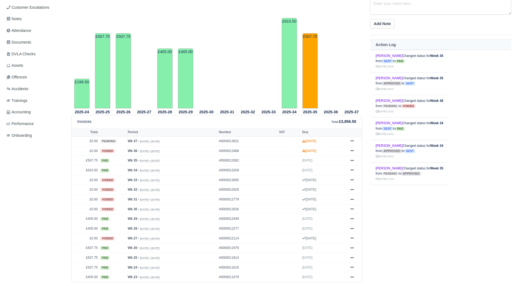
scroll to position [119, 0]
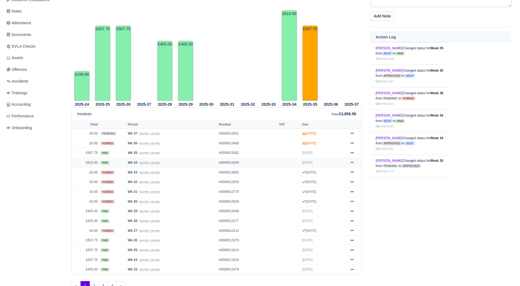
click at [352, 163] on icon at bounding box center [351, 162] width 3 height 3
click at [344, 169] on link "Show Invoice" at bounding box center [331, 172] width 49 height 11
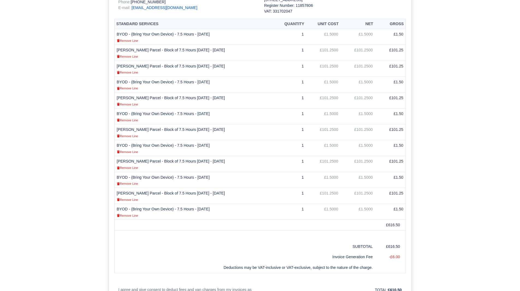
scroll to position [129, 0]
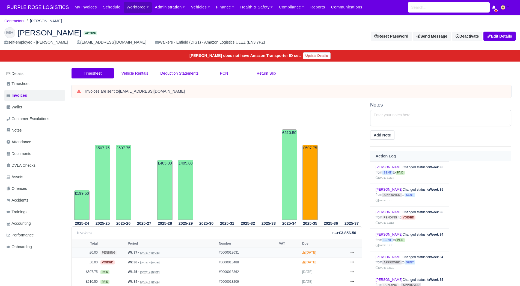
scroll to position [119, 0]
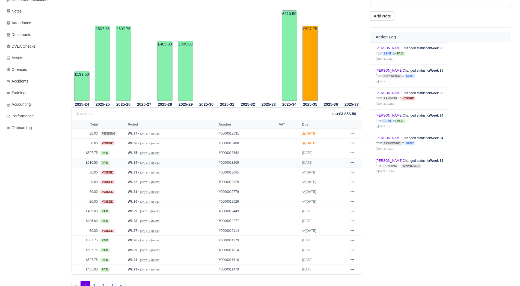
click at [352, 164] on icon at bounding box center [351, 162] width 3 height 3
click at [329, 198] on link "Print" at bounding box center [331, 196] width 49 height 11
click at [348, 53] on tr "2025-37" at bounding box center [351, 42] width 21 height 118
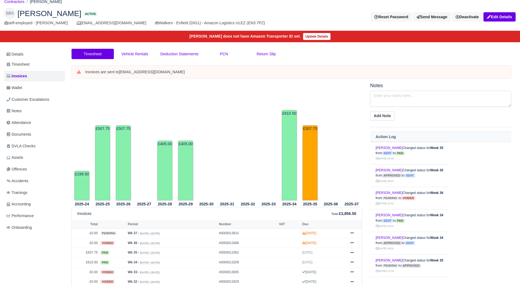
scroll to position [0, 0]
